Goal: Task Accomplishment & Management: Manage account settings

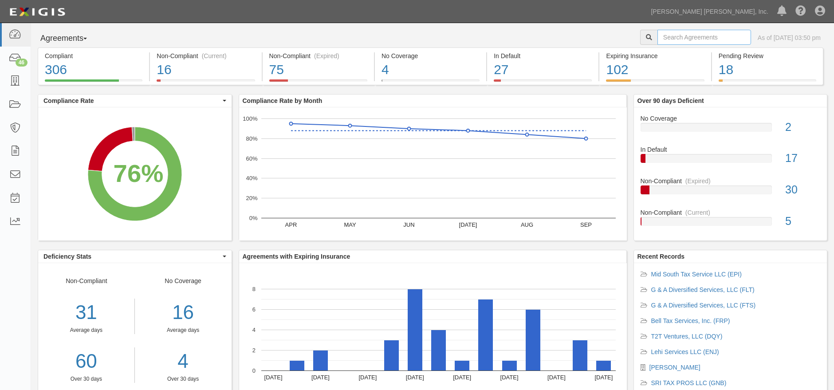
click at [697, 40] on input "text" at bounding box center [705, 37] width 94 height 15
type input "dri"
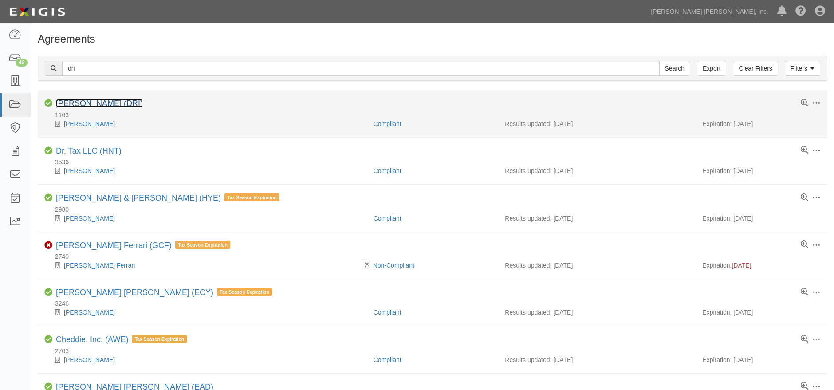
click at [126, 103] on link "[PERSON_NAME] (DRI)" at bounding box center [99, 103] width 87 height 9
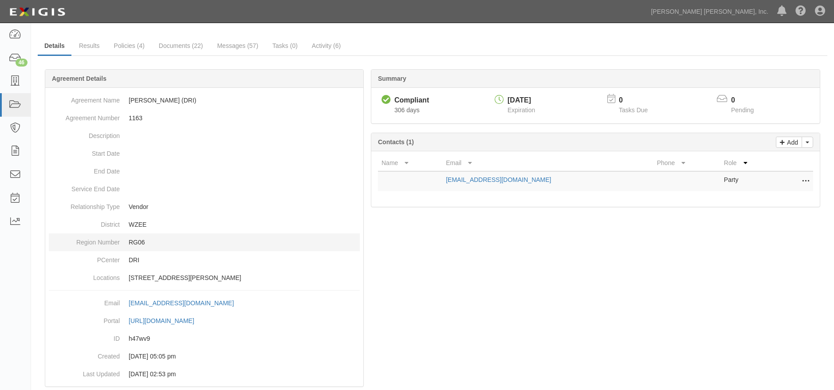
scroll to position [51, 0]
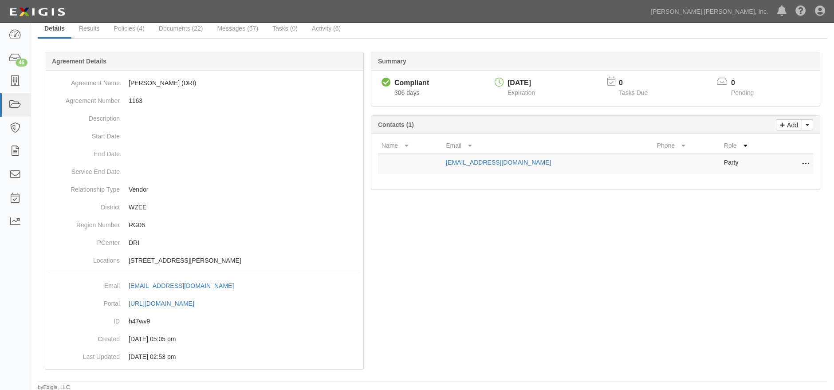
click at [542, 293] on div at bounding box center [433, 221] width 790 height 313
click at [804, 163] on icon at bounding box center [805, 164] width 7 height 12
click at [753, 158] on link "Edit" at bounding box center [766, 162] width 87 height 16
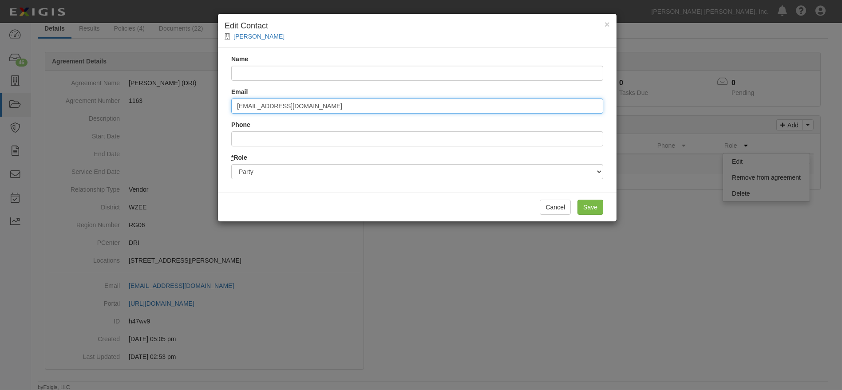
drag, startPoint x: 316, startPoint y: 104, endPoint x: 180, endPoint y: 100, distance: 136.3
click at [180, 100] on div "× Edit Contact Marita Harris Name Email maritaharris@juno.com Phone * Role Part…" at bounding box center [421, 195] width 842 height 390
paste input "detrichharris@hotmail"
click at [247, 107] on input "detrichharris@hotmail.com" at bounding box center [417, 105] width 372 height 15
type input "detrichharris@hotmail.com"
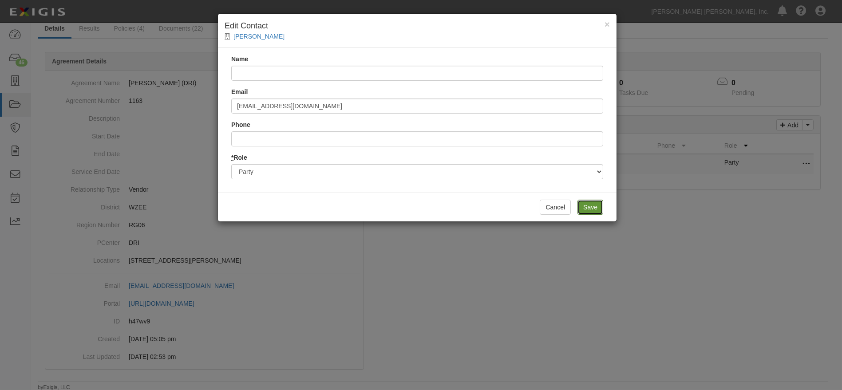
click at [598, 208] on input "Save" at bounding box center [590, 207] width 26 height 15
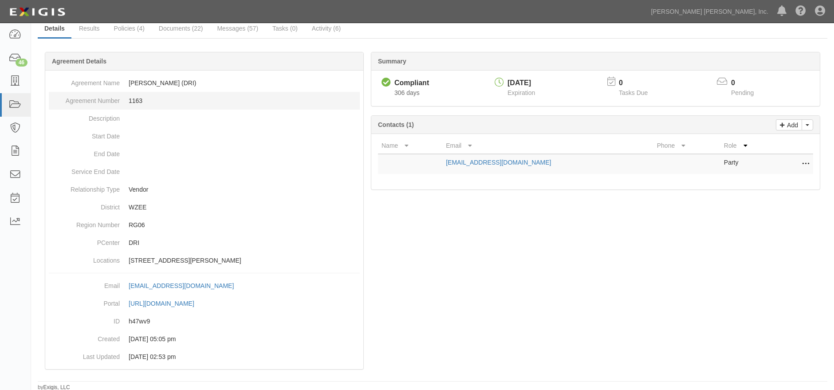
scroll to position [0, 0]
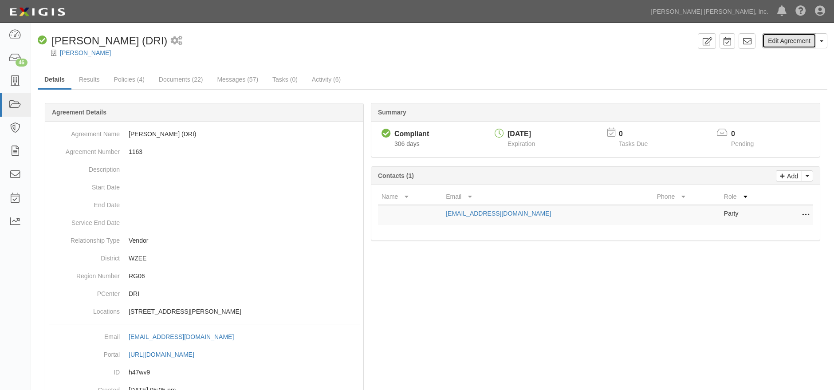
click at [799, 41] on link "Edit Agreement" at bounding box center [789, 40] width 54 height 15
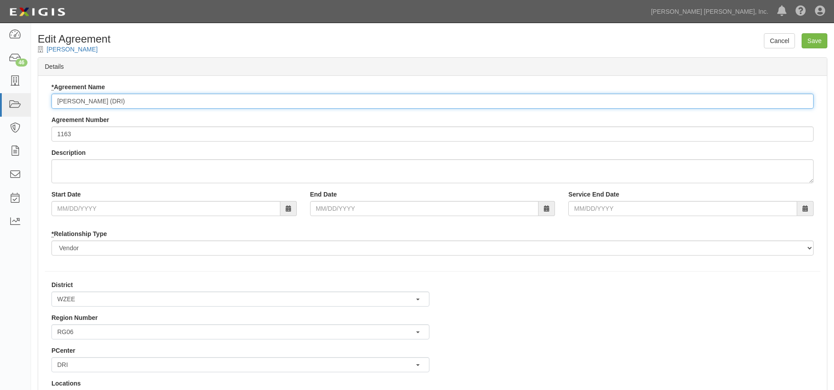
drag, startPoint x: 110, startPoint y: 98, endPoint x: 55, endPoint y: 101, distance: 55.5
click at [55, 101] on input "[PERSON_NAME] (DRI)" at bounding box center [432, 101] width 762 height 15
paste input "Detrich Harris Enterprises LLC"
drag, startPoint x: 55, startPoint y: 98, endPoint x: 62, endPoint y: 90, distance: 10.7
click at [56, 98] on input "Detrich Harris Enterprises LLC (DRI)" at bounding box center [432, 101] width 762 height 15
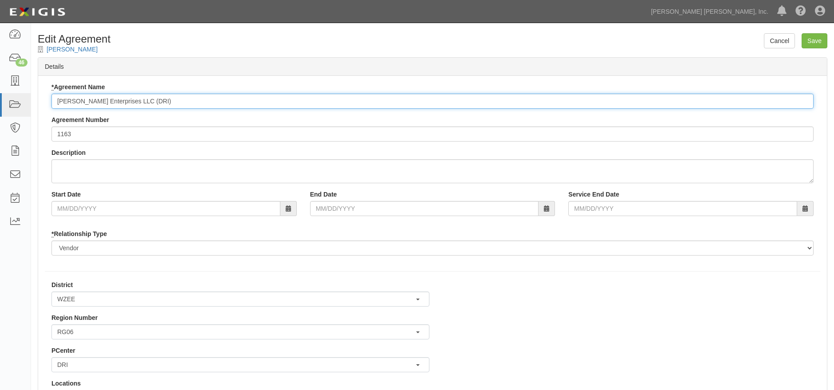
type input "[PERSON_NAME] Enterprises LLC (DRI)"
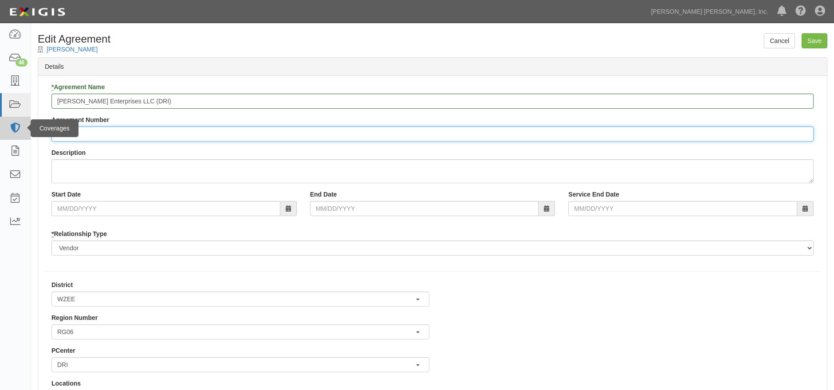
drag, startPoint x: 87, startPoint y: 139, endPoint x: 0, endPoint y: 138, distance: 87.0
click at [0, 138] on body "Toggle navigation Dashboard 46 Inbox Parties Agreements Coverages Documents Mes…" at bounding box center [417, 294] width 834 height 589
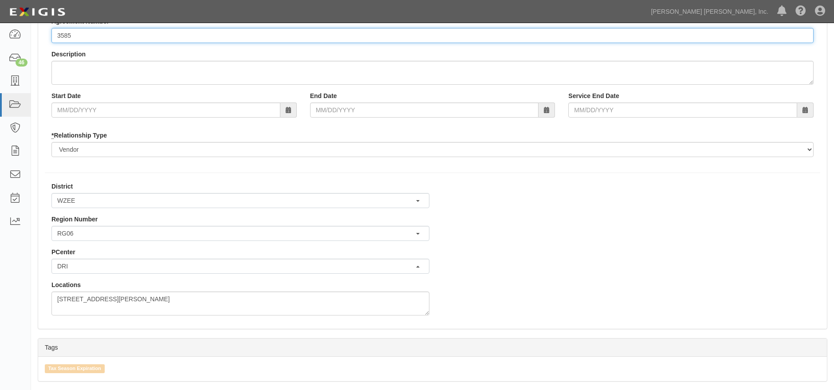
scroll to position [148, 0]
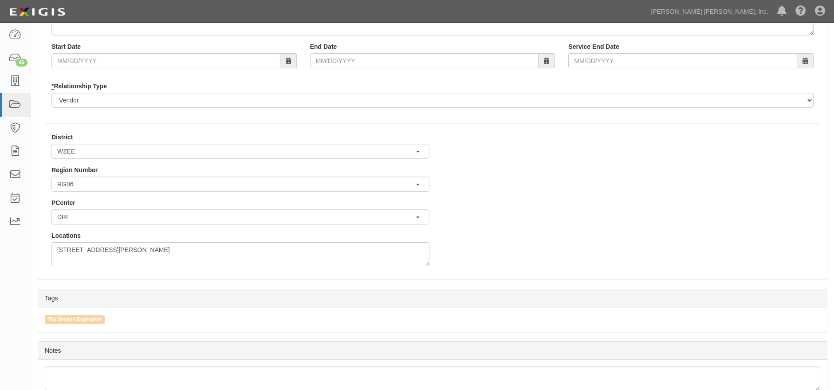
type input "3585"
click at [91, 183] on button "RG06" at bounding box center [240, 184] width 378 height 15
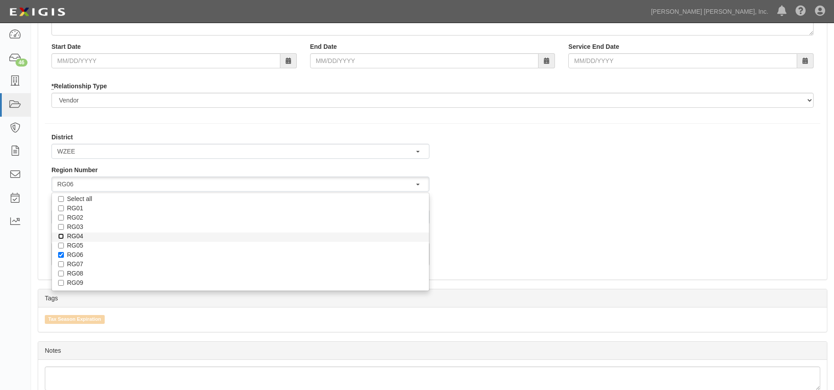
click at [61, 237] on input "RG04" at bounding box center [61, 236] width 6 height 6
checkbox input "true"
select select "39"
click at [59, 254] on input "RG06" at bounding box center [61, 255] width 6 height 6
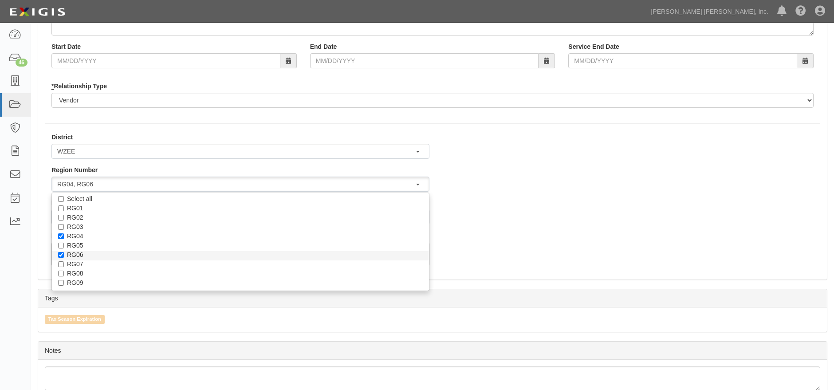
checkbox input "false"
click at [180, 150] on button "WZEE" at bounding box center [240, 151] width 378 height 15
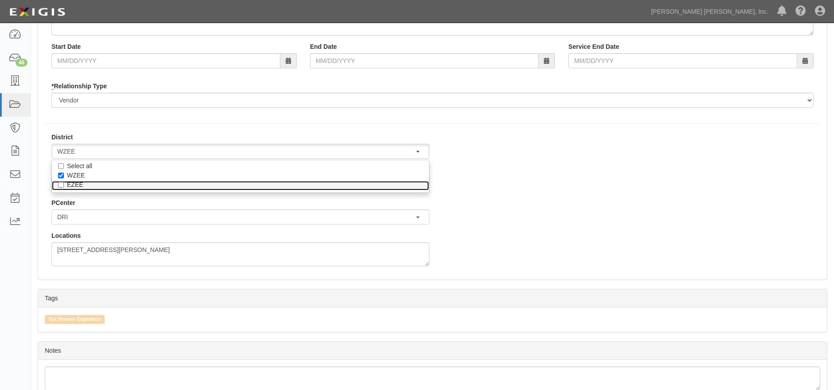
click at [190, 188] on label "EZEE" at bounding box center [240, 184] width 347 height 9
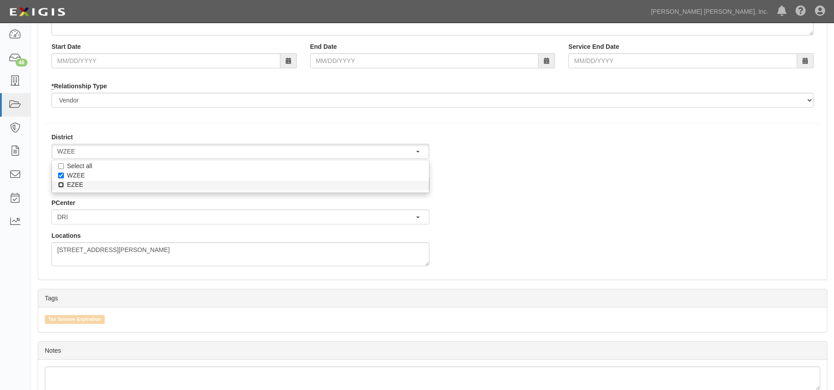
click at [64, 188] on input "EZEE" at bounding box center [61, 185] width 6 height 6
checkbox input "true"
click at [62, 174] on input "WZEE" at bounding box center [61, 176] width 6 height 6
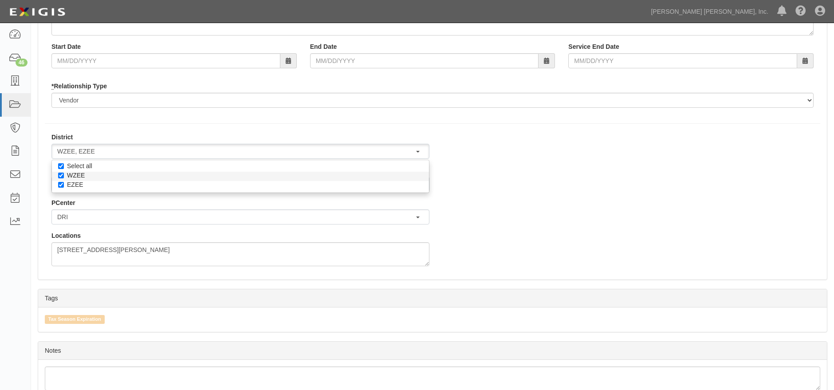
checkbox input "false"
select select "35"
checkbox input "false"
click at [487, 199] on div "District WZEE EZEE EZEE Select all WZEE EZEE Region Number RG01 RG02 RG03 RG04 …" at bounding box center [432, 203] width 789 height 140
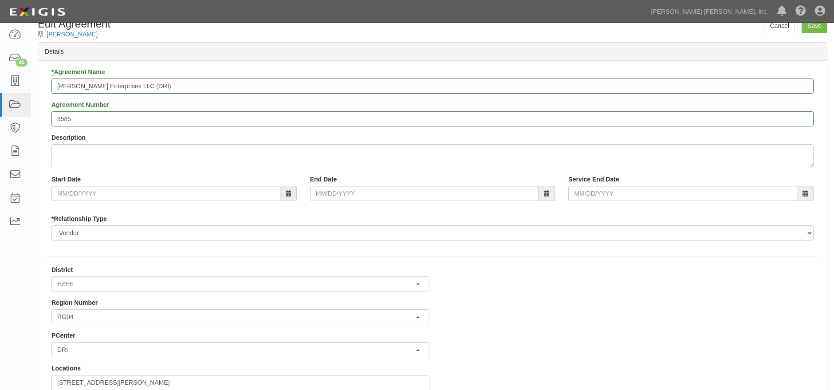
scroll to position [0, 0]
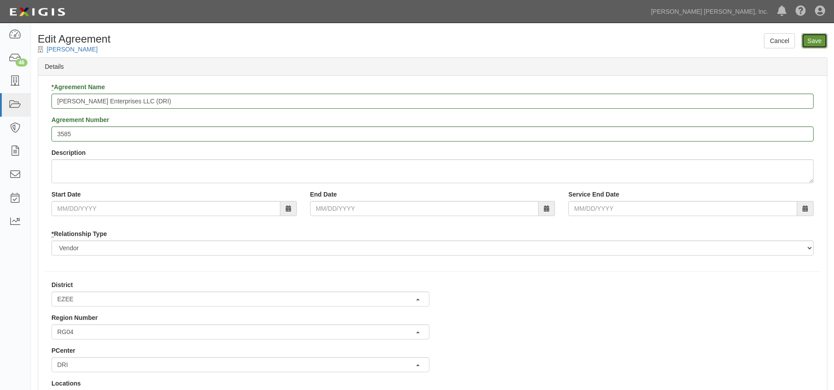
click at [815, 41] on input "Save" at bounding box center [815, 40] width 26 height 15
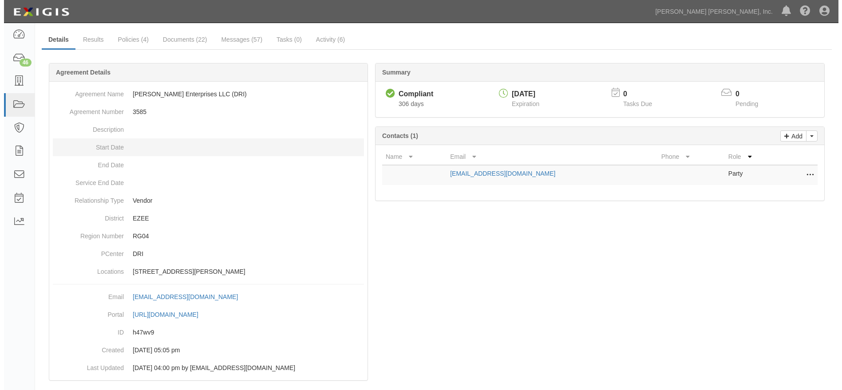
scroll to position [83, 0]
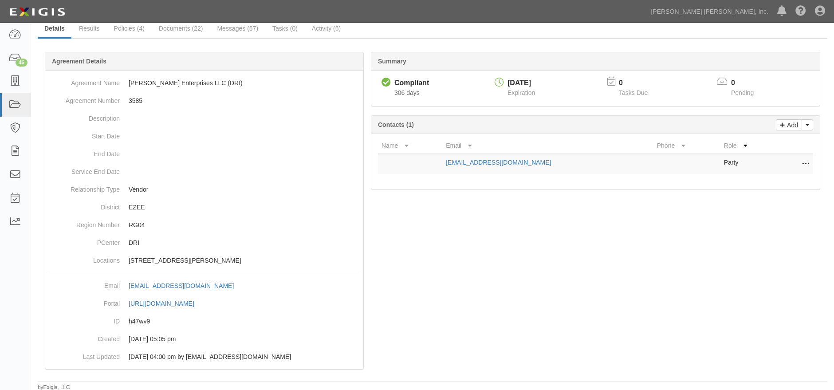
click at [807, 161] on icon at bounding box center [805, 164] width 7 height 12
click at [769, 161] on link "Edit" at bounding box center [766, 162] width 87 height 16
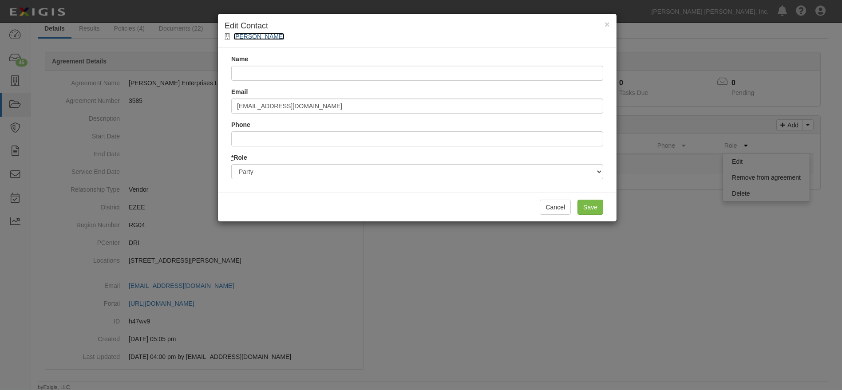
click at [261, 33] on link "[PERSON_NAME]" at bounding box center [258, 36] width 51 height 7
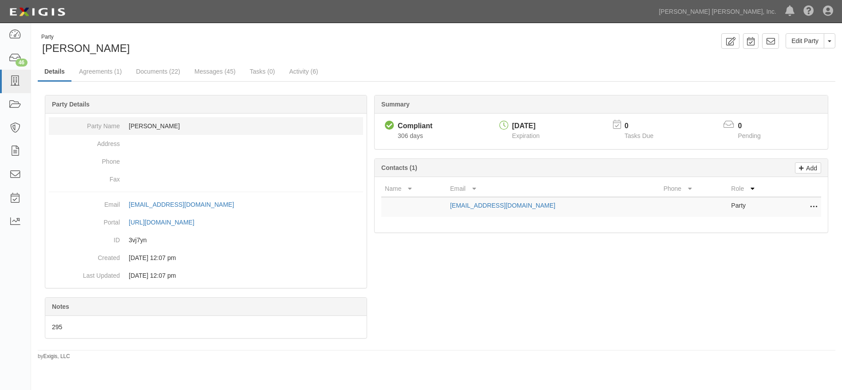
click at [167, 125] on dd "[PERSON_NAME]" at bounding box center [206, 126] width 314 height 18
click at [812, 41] on link "Edit Party" at bounding box center [804, 40] width 39 height 15
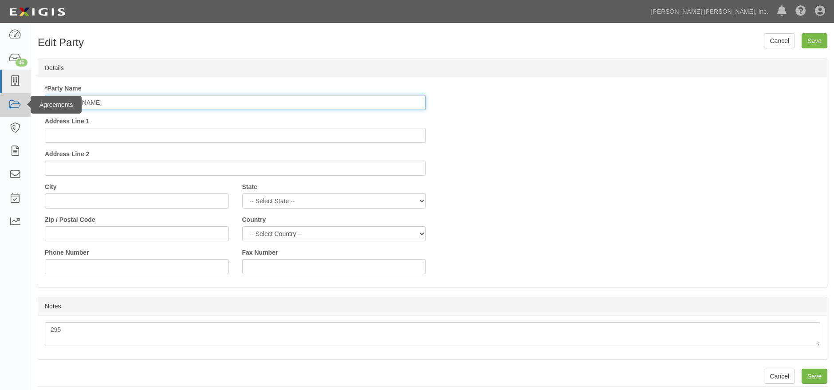
drag, startPoint x: 103, startPoint y: 98, endPoint x: 27, endPoint y: 110, distance: 77.8
click at [27, 110] on body "Toggle navigation Dashboard 46 Inbox Parties Agreements Coverages Documents Mes…" at bounding box center [417, 198] width 834 height 397
paste input "[PERSON_NAME]"
drag, startPoint x: 63, startPoint y: 106, endPoint x: 79, endPoint y: 85, distance: 26.3
click at [63, 106] on input "[PERSON_NAME]" at bounding box center [235, 102] width 381 height 15
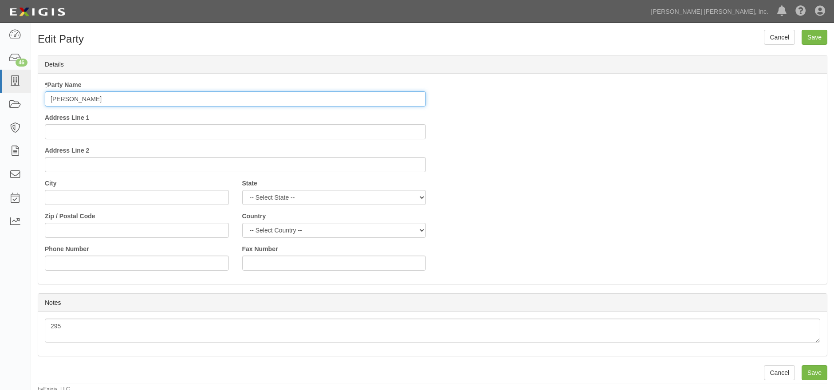
scroll to position [5, 0]
type input "[PERSON_NAME]"
click at [820, 369] on input "Save" at bounding box center [815, 371] width 26 height 15
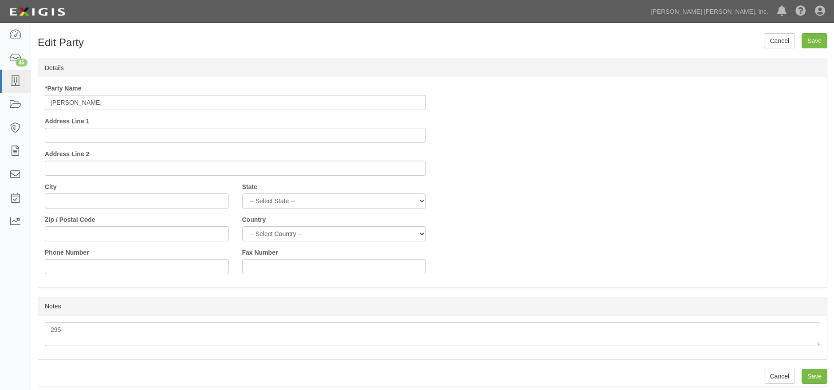
scroll to position [5, 0]
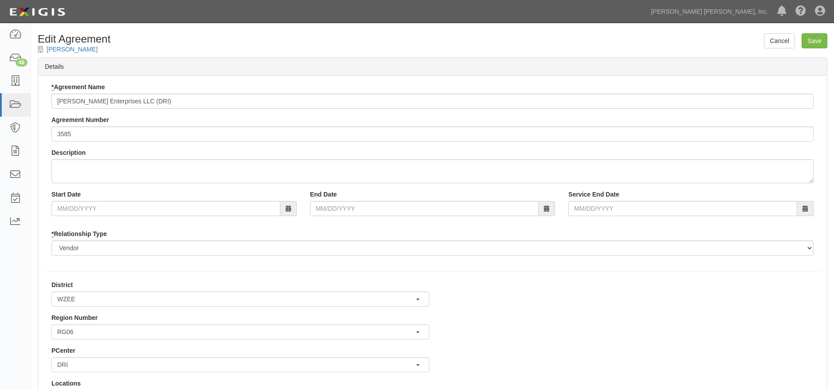
select select "35"
select select "39"
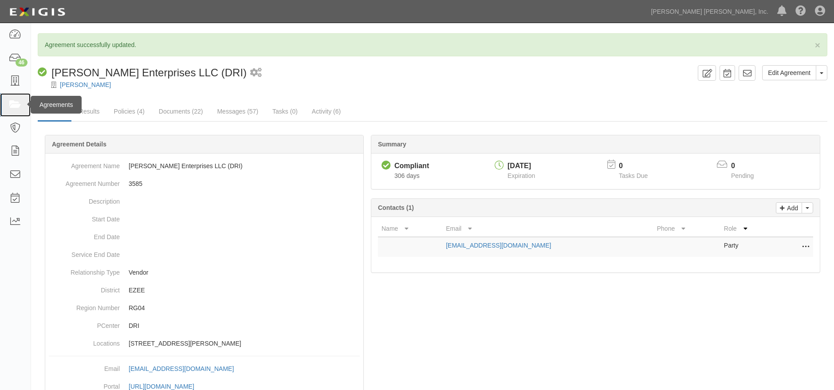
click at [13, 106] on icon at bounding box center [15, 105] width 12 height 10
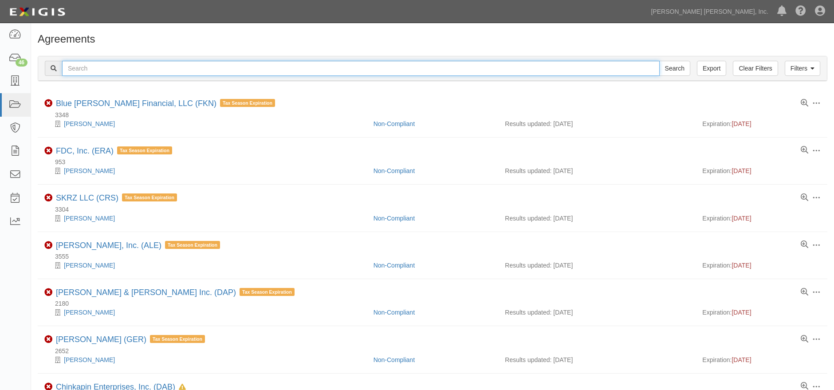
click at [214, 70] on input "text" at bounding box center [361, 68] width 598 height 15
type input "dri"
click at [659, 61] on input "Search" at bounding box center [674, 68] width 31 height 15
